Goal: Task Accomplishment & Management: Manage account settings

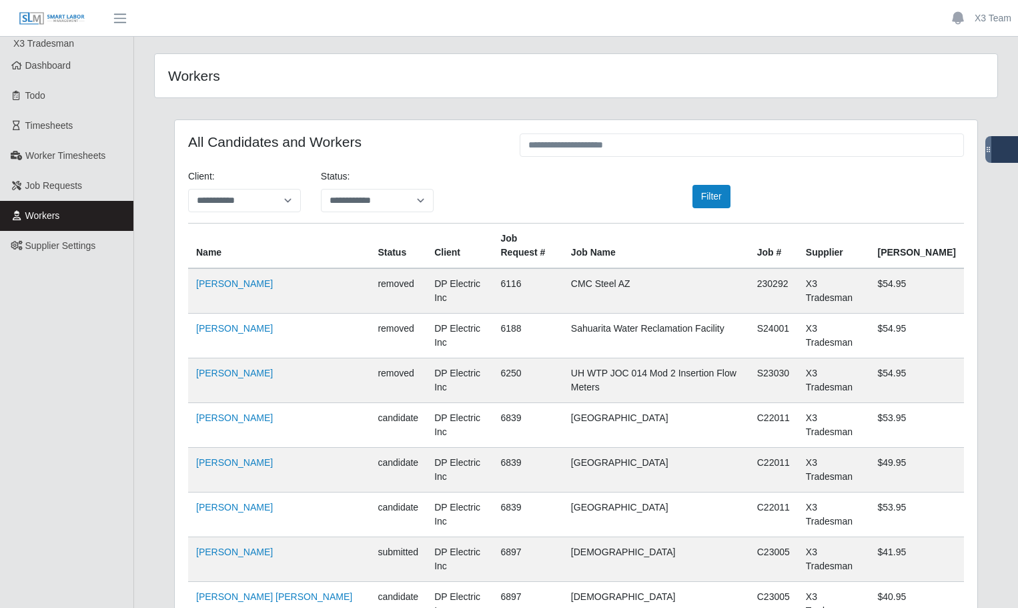
click at [58, 217] on span "Workers" at bounding box center [42, 215] width 35 height 11
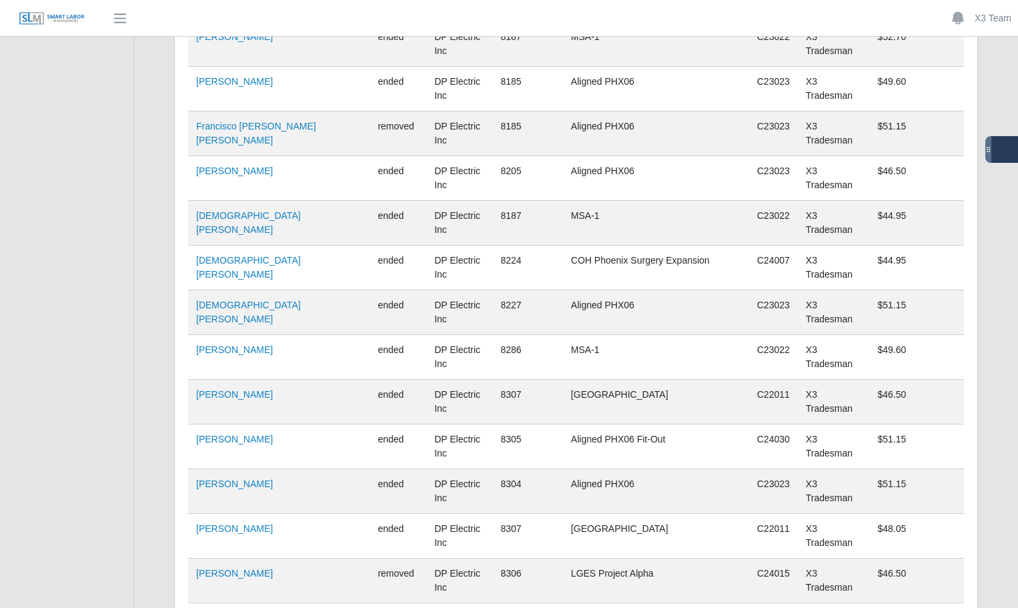
scroll to position [5090, 0]
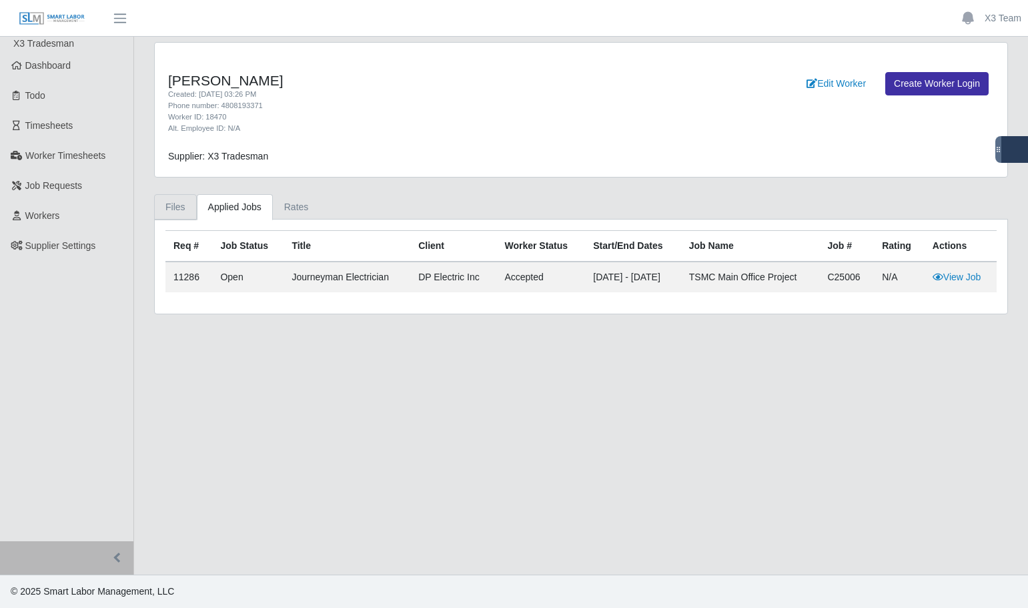
click at [172, 212] on link "Files" at bounding box center [175, 207] width 43 height 26
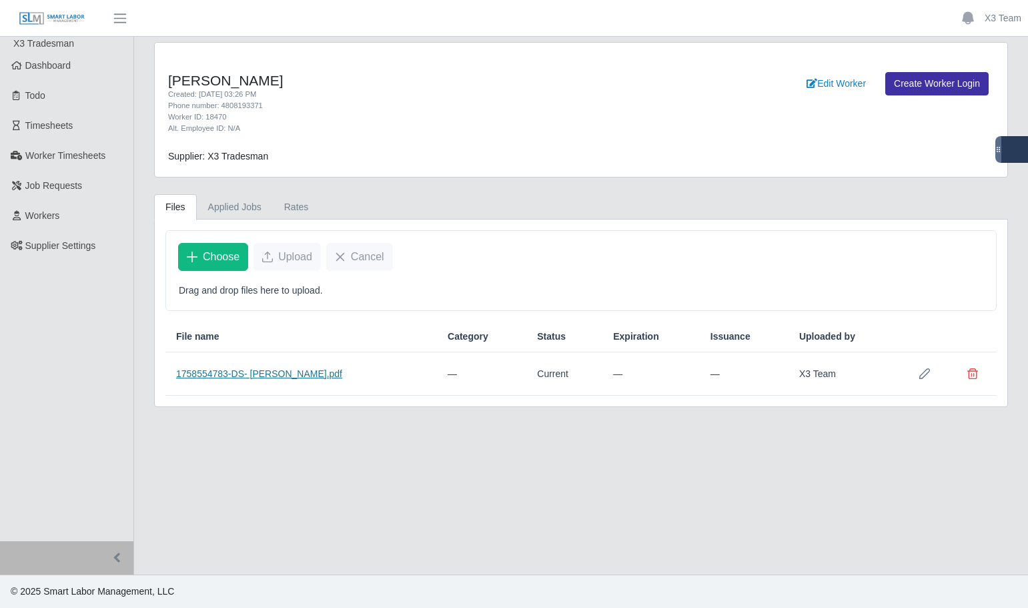
click at [257, 372] on link "1758554783-DS- [PERSON_NAME].pdf" at bounding box center [259, 373] width 166 height 11
click at [229, 258] on span "Choose" at bounding box center [221, 257] width 37 height 16
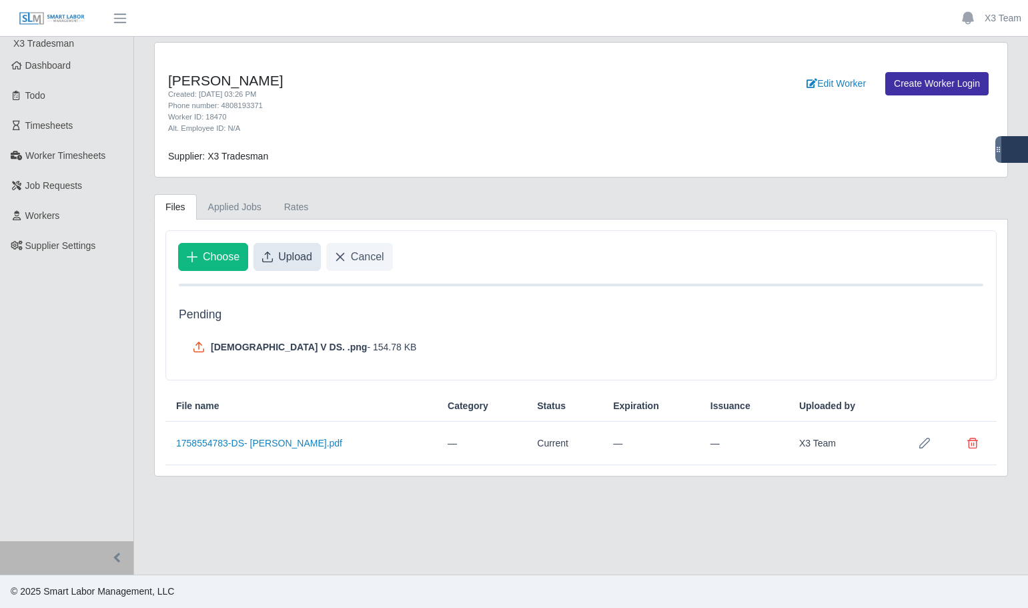
click at [283, 259] on span "Upload" at bounding box center [295, 257] width 34 height 16
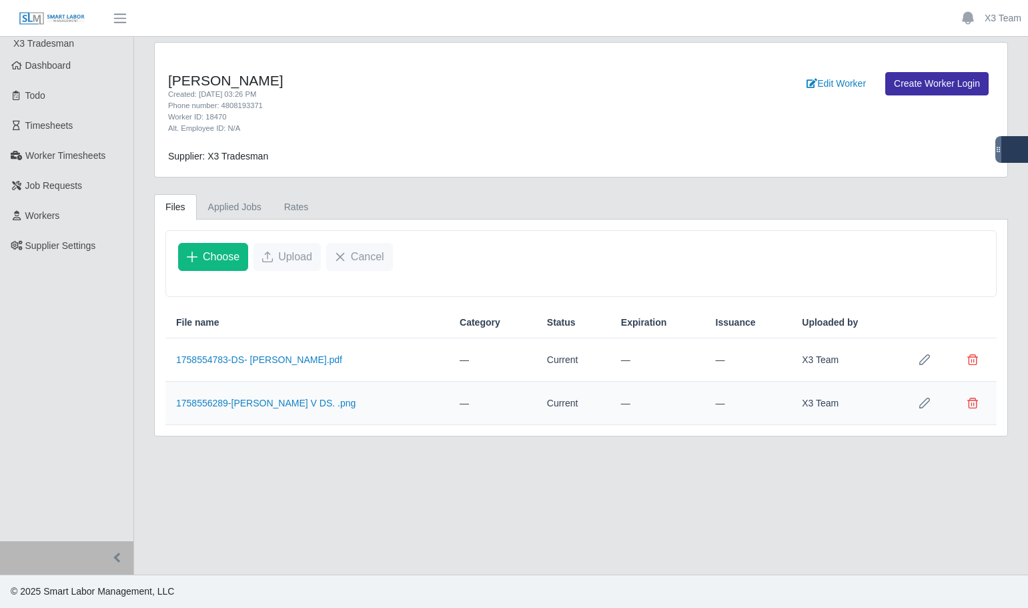
click at [926, 402] on icon "Row Edit" at bounding box center [924, 403] width 11 height 11
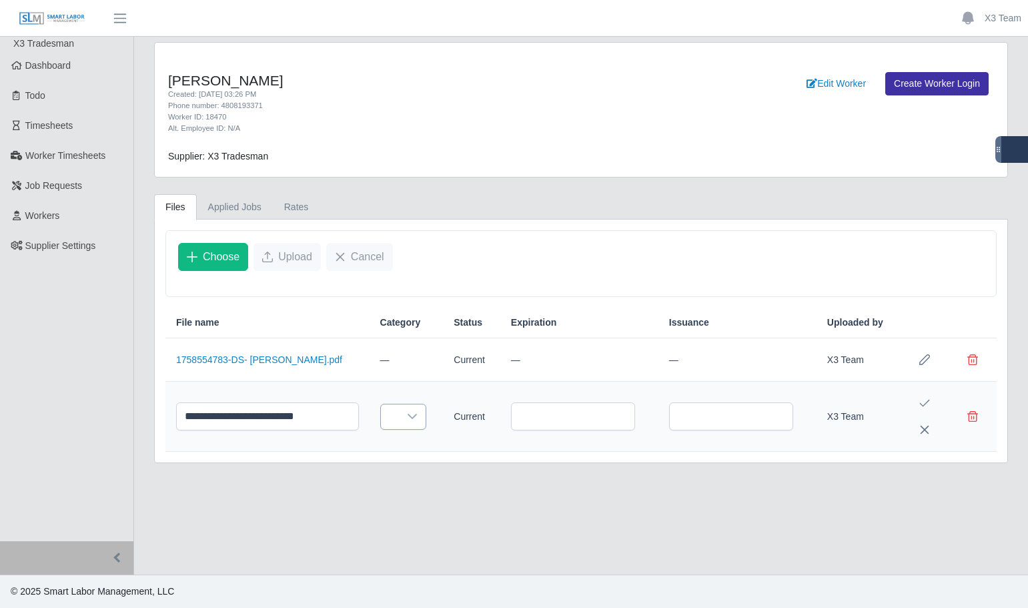
click at [381, 415] on span at bounding box center [390, 416] width 19 height 25
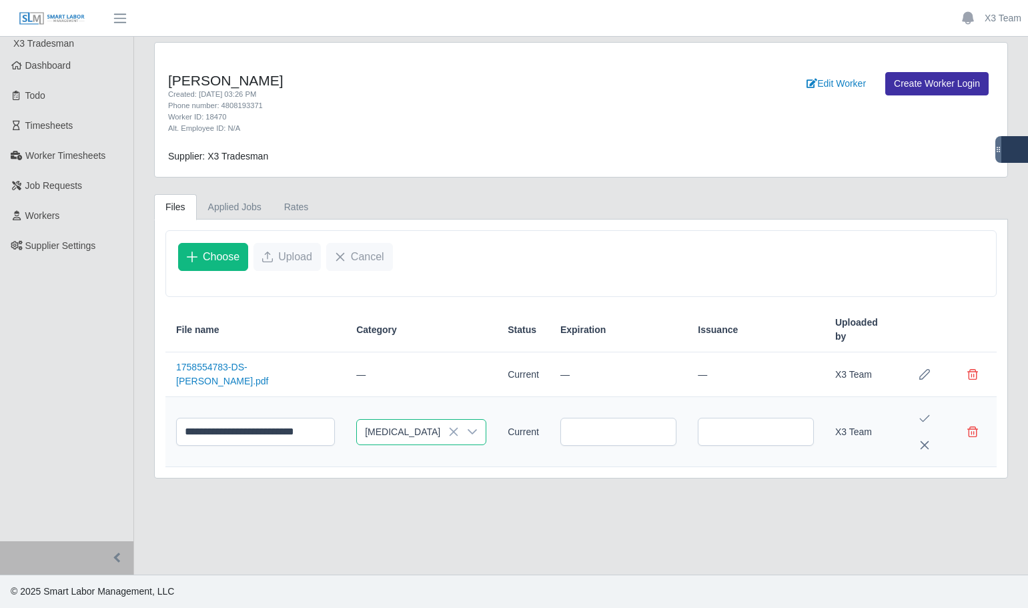
click at [387, 531] on span "Drug Test" at bounding box center [405, 525] width 75 height 14
drag, startPoint x: 672, startPoint y: 521, endPoint x: 909, endPoint y: 466, distance: 243.0
click at [673, 521] on main "**********" at bounding box center [581, 306] width 894 height 538
click at [921, 413] on icon "Save Edit" at bounding box center [924, 418] width 11 height 11
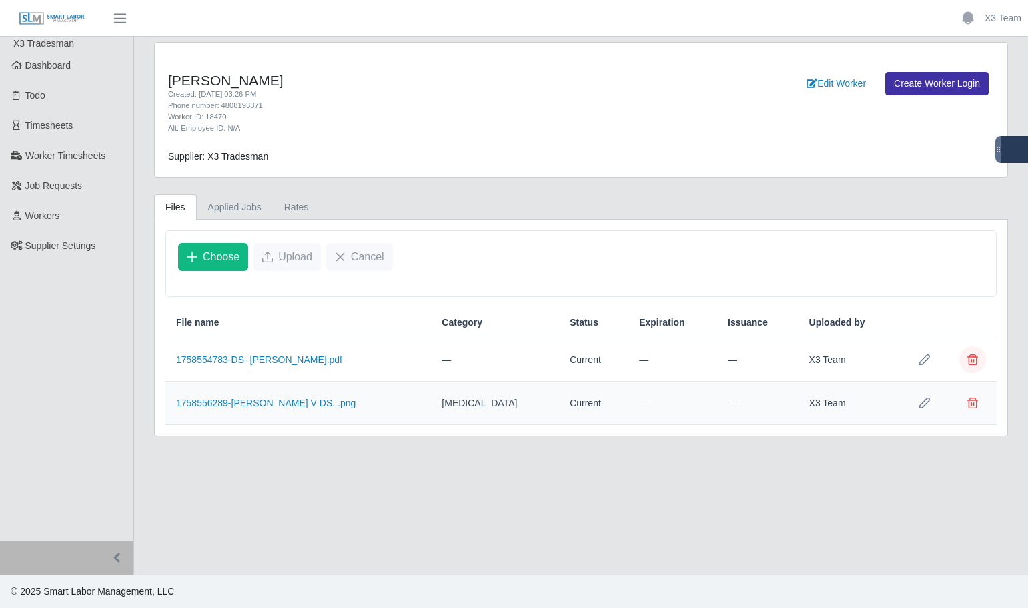
click at [978, 364] on button "Delete file" at bounding box center [972, 359] width 27 height 27
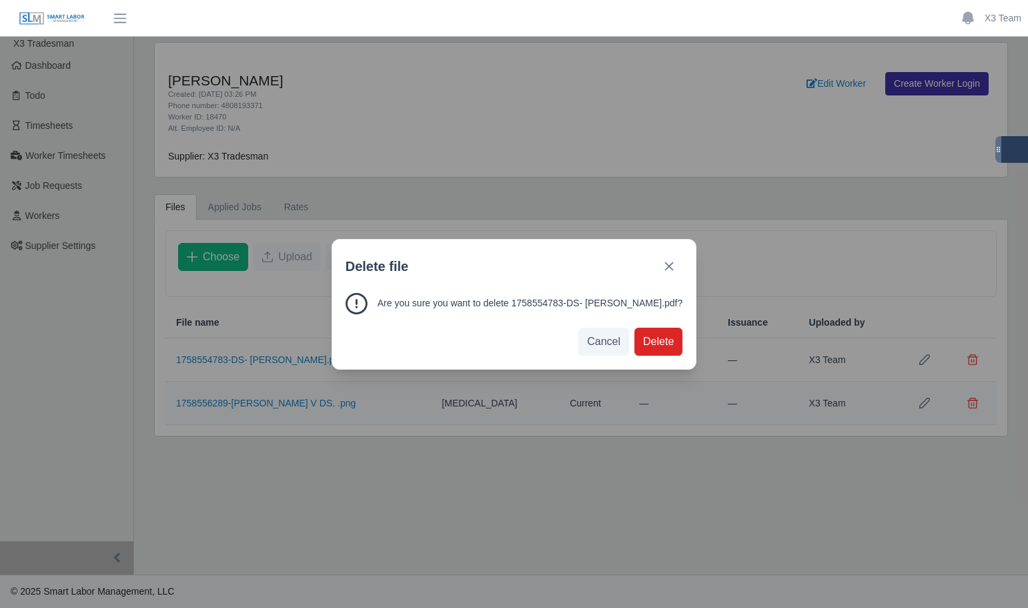
click at [658, 346] on span "Delete" at bounding box center [658, 342] width 31 height 16
